Goal: Find specific page/section: Find specific page/section

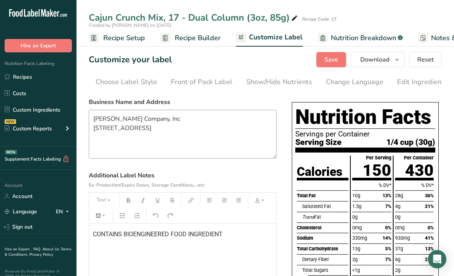
scroll to position [0, 21]
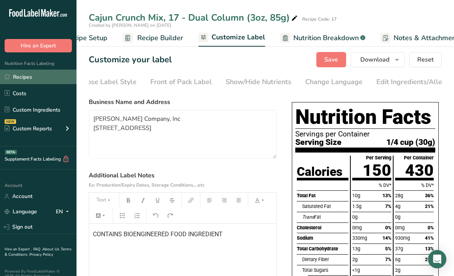
click at [31, 80] on link "Recipes" at bounding box center [38, 77] width 76 height 15
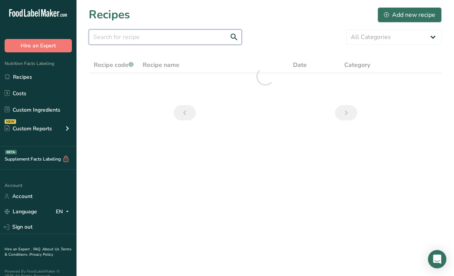
click at [150, 41] on input "text" at bounding box center [165, 36] width 153 height 15
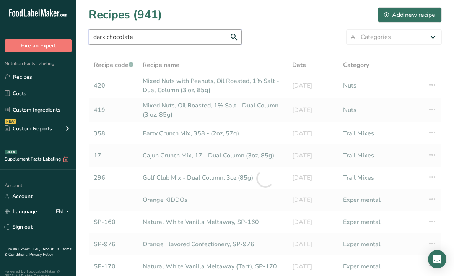
type input "dark chocolate"
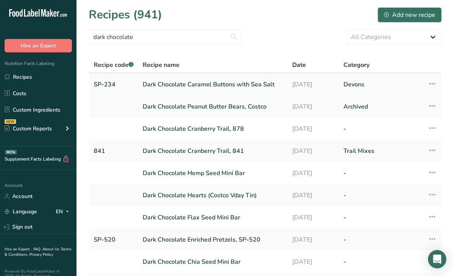
click at [231, 85] on link "Dark Chocolate Caramel Buttons with Sea Salt" at bounding box center [213, 84] width 140 height 16
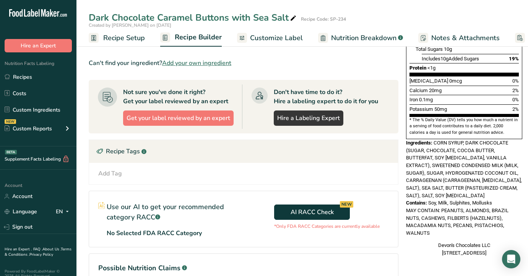
scroll to position [185, 0]
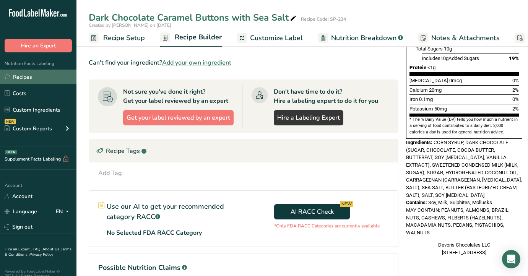
click at [32, 80] on link "Recipes" at bounding box center [38, 77] width 76 height 15
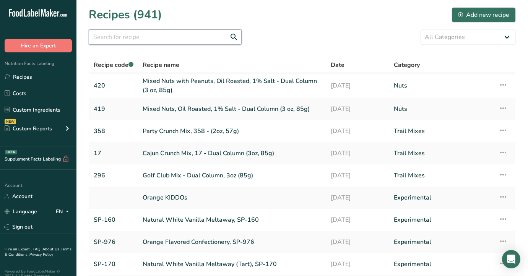
click at [167, 41] on input "text" at bounding box center [165, 36] width 153 height 15
type input "Smores"
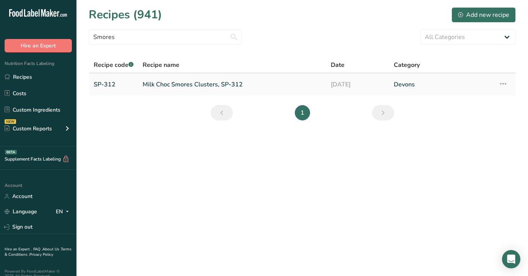
click at [216, 83] on link "Milk Choc Smores Clusters, SP-312" at bounding box center [232, 84] width 179 height 16
